Goal: Book appointment/travel/reservation

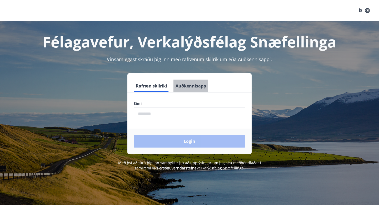
click at [186, 84] on button "Auðkennisapp" at bounding box center [191, 86] width 35 height 13
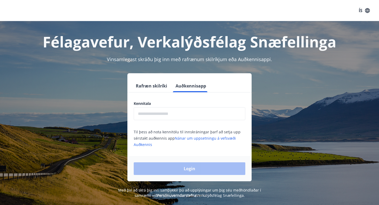
click at [174, 116] on input "text" at bounding box center [190, 113] width 112 height 13
type input "**********"
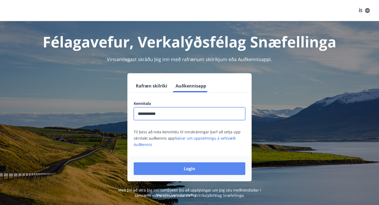
click at [185, 166] on button "Login" at bounding box center [190, 168] width 112 height 13
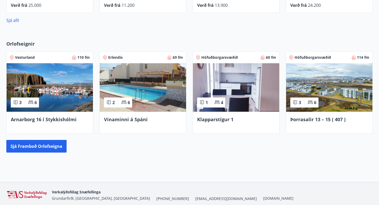
scroll to position [339, 0]
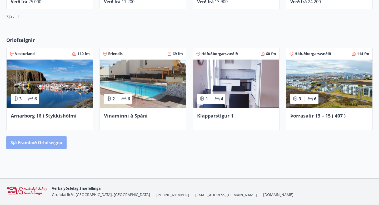
click at [41, 144] on button "Sjá framboð orlofseigna" at bounding box center [36, 142] width 60 height 13
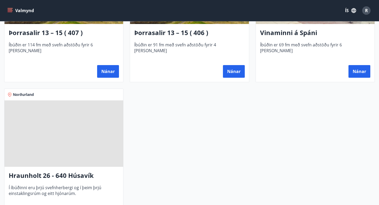
scroll to position [525, 0]
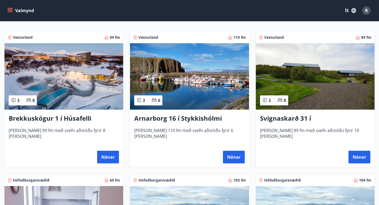
click at [320, 116] on h3 "Svignaskarð 31 í [GEOGRAPHIC_DATA]" at bounding box center [315, 118] width 110 height 9
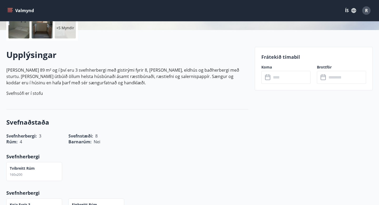
scroll to position [141, 0]
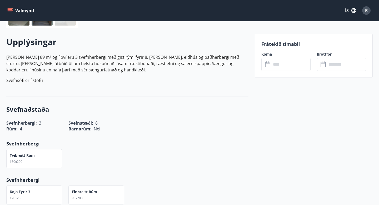
click at [286, 66] on input "text" at bounding box center [291, 64] width 39 height 13
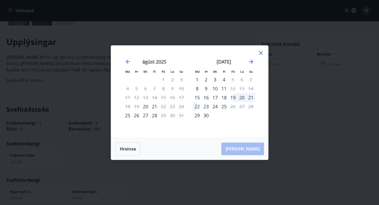
click at [260, 53] on icon at bounding box center [261, 53] width 4 height 4
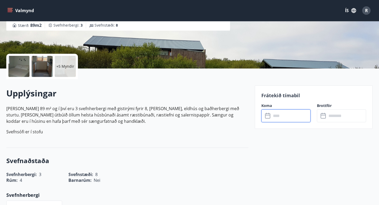
scroll to position [148, 0]
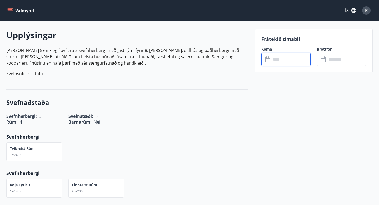
click at [279, 55] on input "text" at bounding box center [291, 59] width 39 height 13
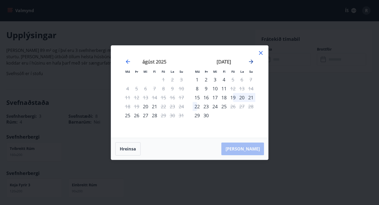
click at [253, 62] on icon "Move forward to switch to the next month." at bounding box center [251, 61] width 6 height 6
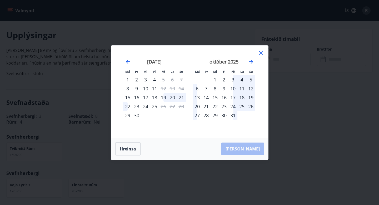
click at [262, 53] on icon at bounding box center [261, 53] width 4 height 4
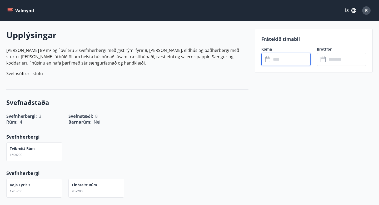
click at [301, 64] on input "text" at bounding box center [291, 59] width 39 height 13
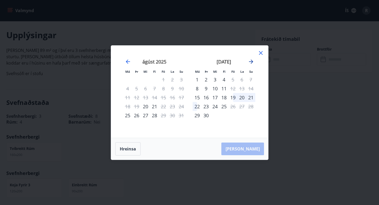
click at [248, 59] on icon "Move forward to switch to the next month." at bounding box center [251, 61] width 6 height 6
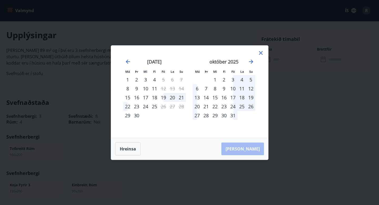
click at [261, 54] on icon at bounding box center [261, 53] width 4 height 4
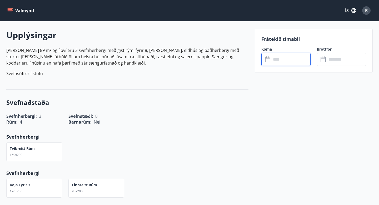
scroll to position [0, 0]
